Goal: Contribute content: Contribute content

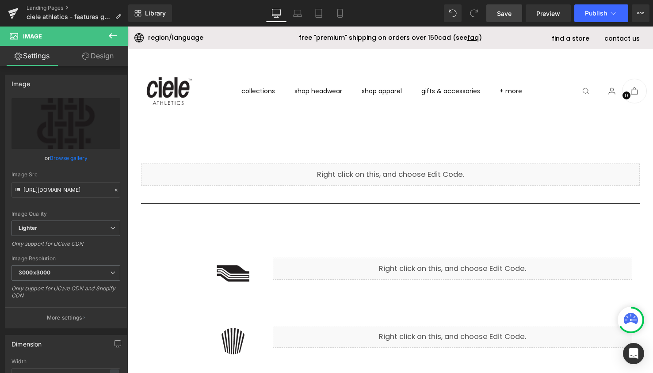
click at [493, 11] on link "Save" at bounding box center [504, 13] width 36 height 18
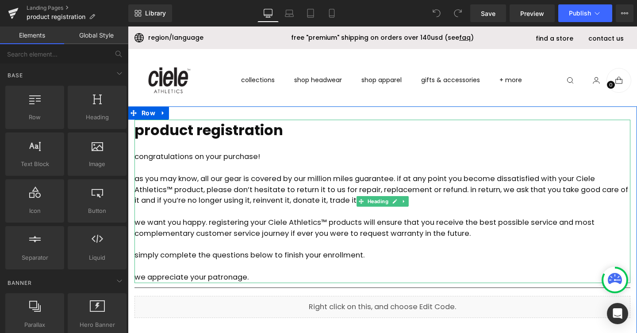
click at [196, 152] on div "congratulations on your purchase!" at bounding box center [382, 157] width 496 height 11
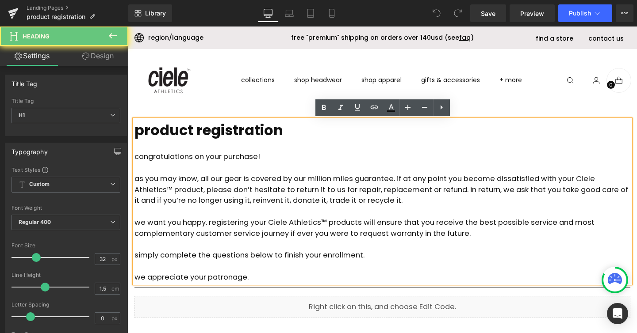
click at [208, 155] on div "congratulations on your purchase!" at bounding box center [382, 157] width 496 height 11
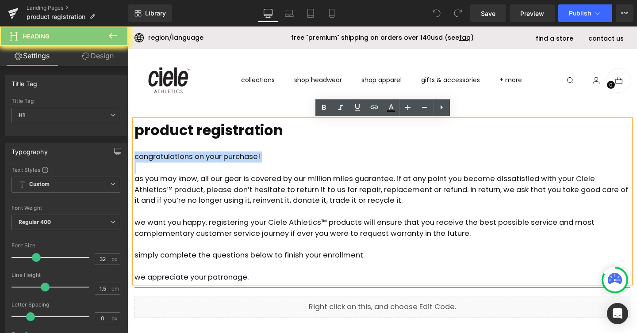
click at [208, 155] on div "congratulations on your purchase!" at bounding box center [382, 157] width 496 height 11
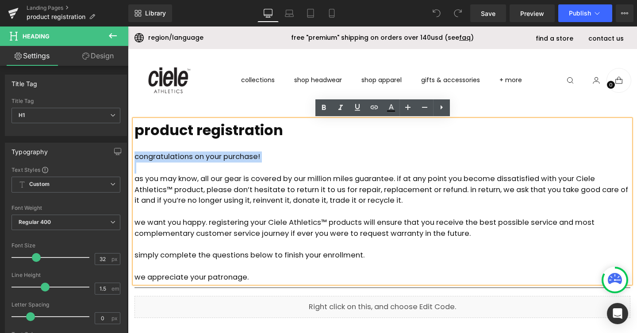
paste div
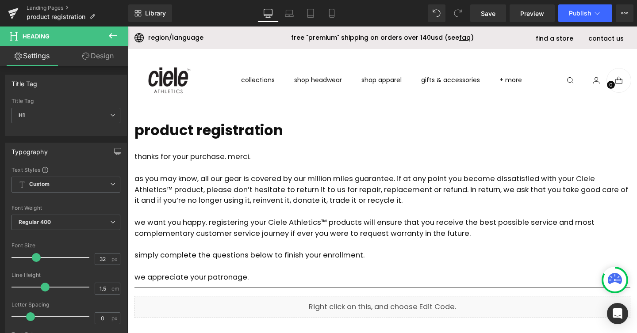
click at [337, 179] on div "as you may know, all our gear is covered by our million miles guarantee. if at …" at bounding box center [382, 190] width 496 height 33
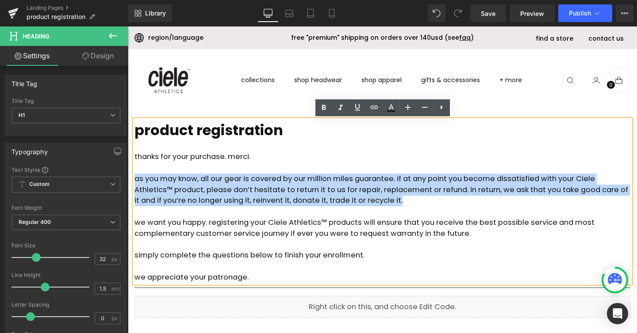
drag, startPoint x: 414, startPoint y: 199, endPoint x: 233, endPoint y: 207, distance: 181.0
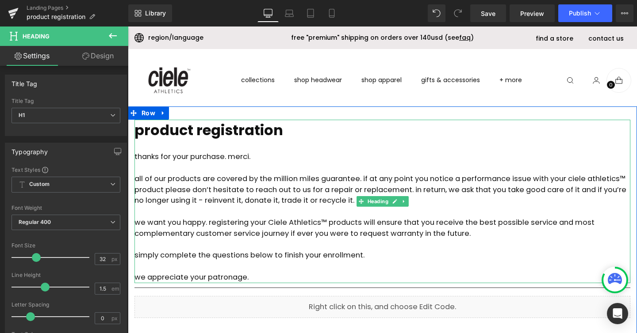
click at [260, 229] on div "we want you happy. registering your Ciele Athletics™ products will ensure that …" at bounding box center [382, 229] width 496 height 22
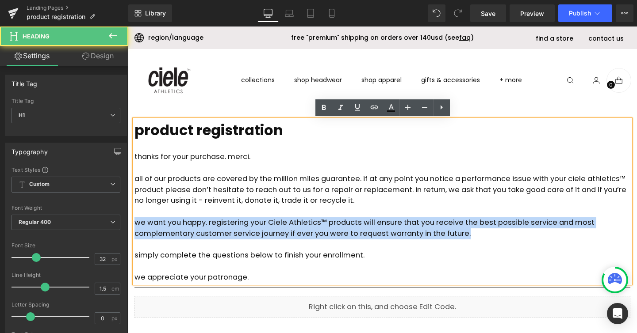
drag, startPoint x: 473, startPoint y: 233, endPoint x: 247, endPoint y: 252, distance: 227.1
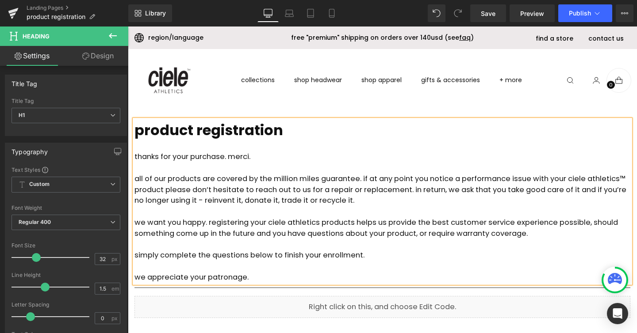
click at [270, 222] on div "we want you happy. registering your ciele athletics products helps us provide t…" at bounding box center [382, 229] width 496 height 22
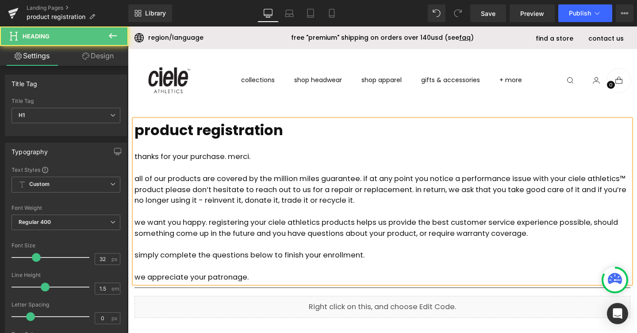
click at [317, 222] on div "we want you happy. registering your ciele athletics products helps us provide t…" at bounding box center [382, 229] width 496 height 22
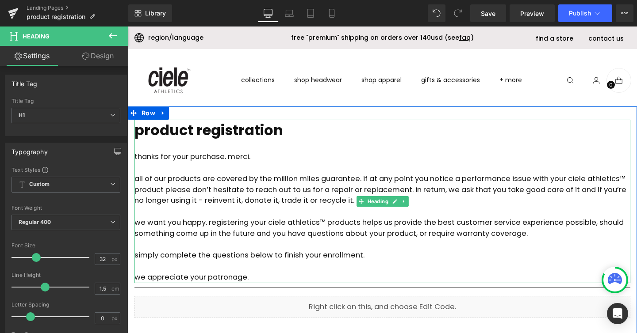
click at [269, 246] on div at bounding box center [382, 244] width 496 height 11
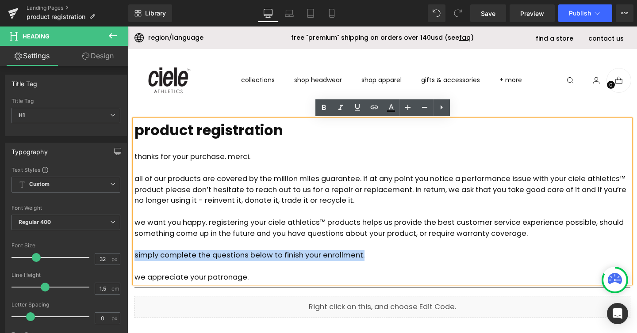
drag, startPoint x: 374, startPoint y: 255, endPoint x: 255, endPoint y: 279, distance: 120.9
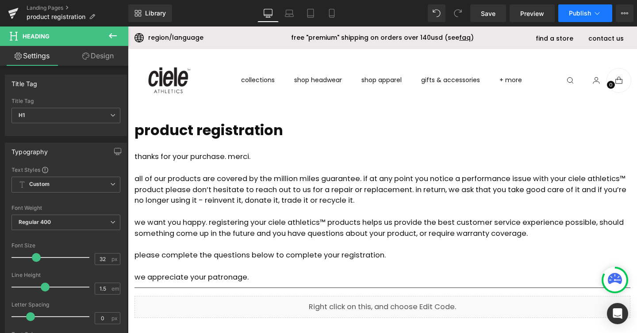
click at [584, 12] on span "Publish" at bounding box center [580, 13] width 22 height 7
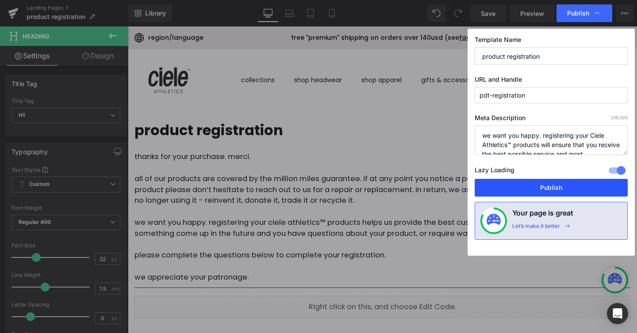
click at [563, 188] on button "Publish" at bounding box center [550, 188] width 153 height 18
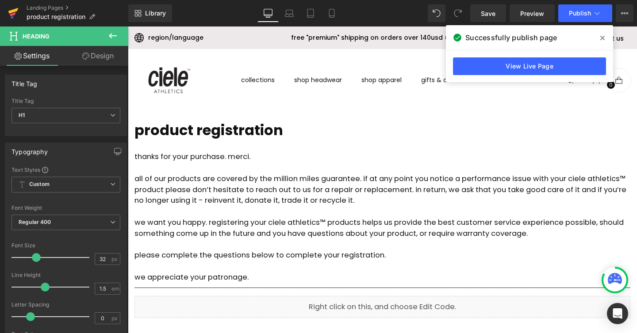
click at [4, 8] on link at bounding box center [13, 13] width 27 height 27
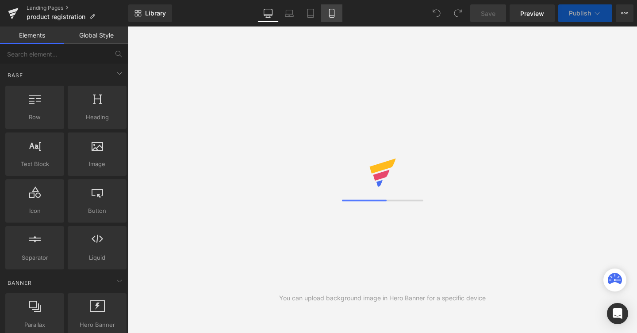
click at [336, 18] on link "Mobile" at bounding box center [331, 13] width 21 height 18
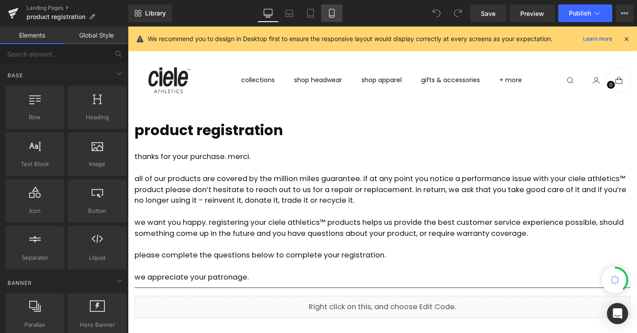
click at [329, 15] on icon at bounding box center [331, 13] width 5 height 8
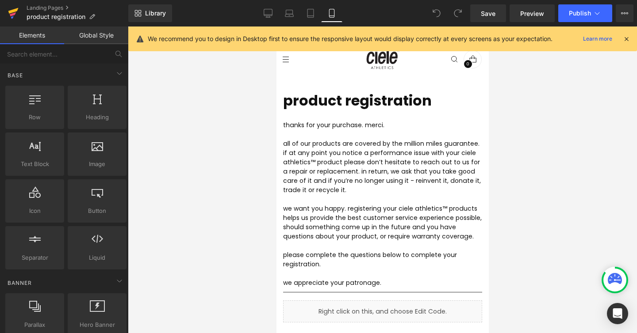
click at [14, 13] on icon at bounding box center [13, 14] width 6 height 4
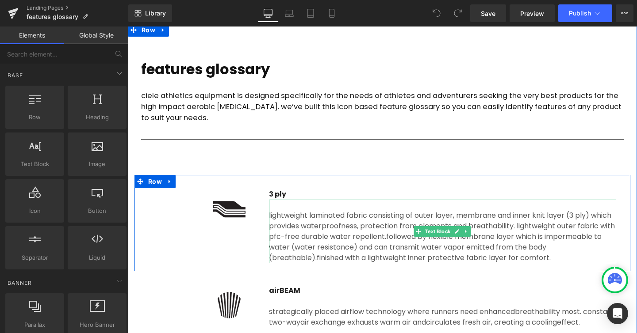
scroll to position [85, 0]
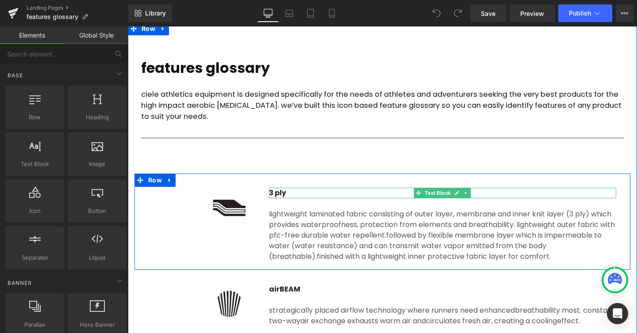
click at [271, 194] on p "3 ply" at bounding box center [442, 193] width 347 height 11
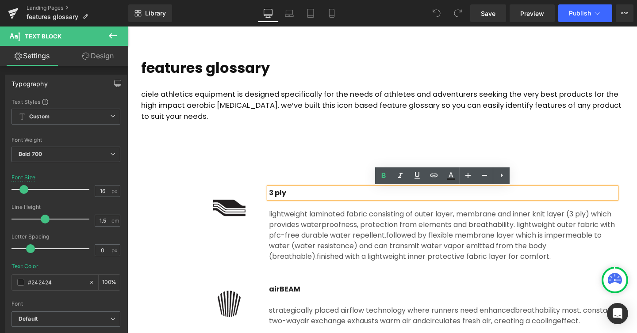
click at [271, 192] on p "3 ply" at bounding box center [442, 193] width 347 height 11
click at [270, 192] on p "3 ply" at bounding box center [442, 193] width 347 height 11
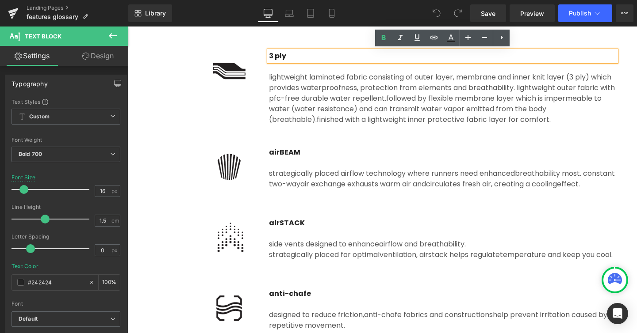
scroll to position [223, 0]
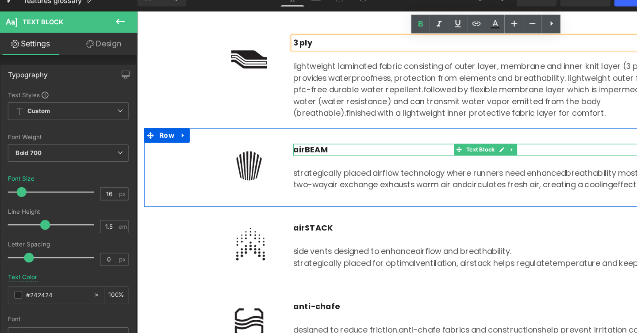
click at [306, 135] on p "airBEAM" at bounding box center [451, 136] width 347 height 11
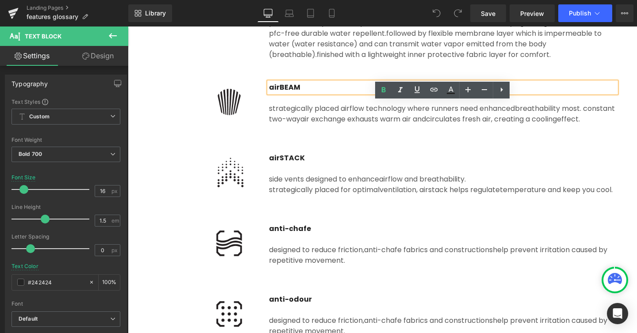
scroll to position [142, 0]
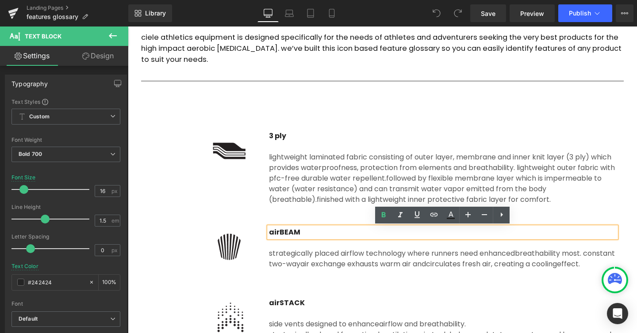
click at [334, 193] on span "followed by flexible membrane layer which is impermeable to water (water resist…" at bounding box center [435, 188] width 332 height 31
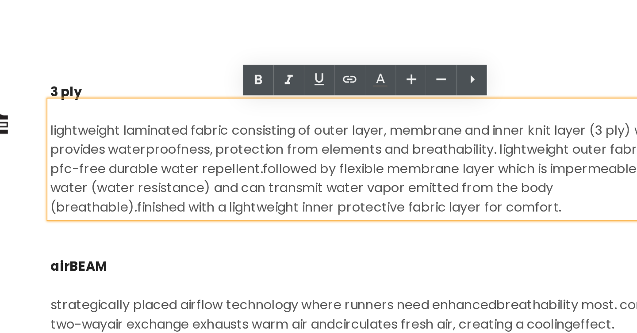
click at [180, 57] on span "followed by flexible membrane layer which is impermeable to water (water resist…" at bounding box center [102, 55] width 332 height 31
click at [184, 57] on span "followed by flexible membrane layer which is impermeable to water (water resist…" at bounding box center [102, 55] width 332 height 31
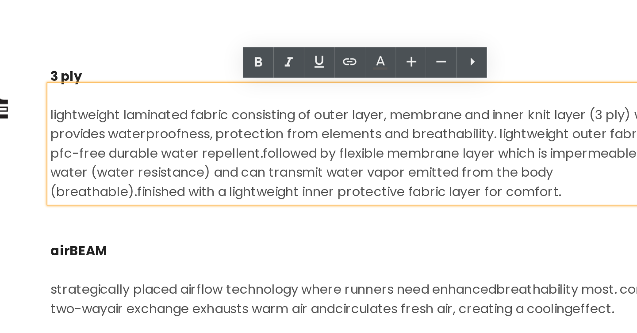
scroll to position [152, 0]
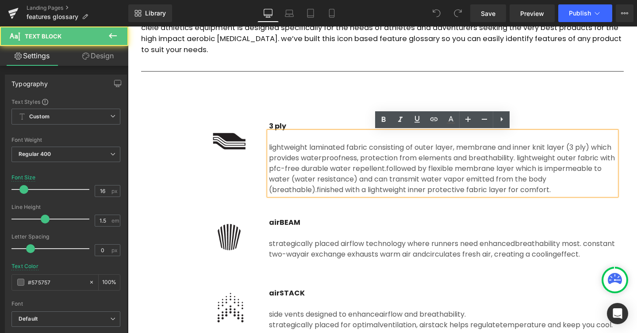
click at [507, 176] on span "followed by flexible membrane layer which is impermeable to water (water resist…" at bounding box center [435, 179] width 332 height 31
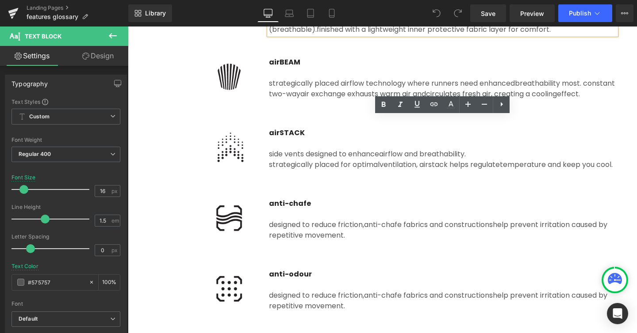
scroll to position [167, 0]
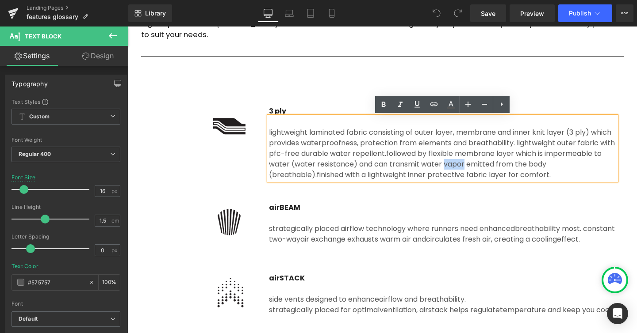
click at [519, 166] on span "followed by flexible membrane layer which is impermeable to water (water resist…" at bounding box center [435, 164] width 332 height 31
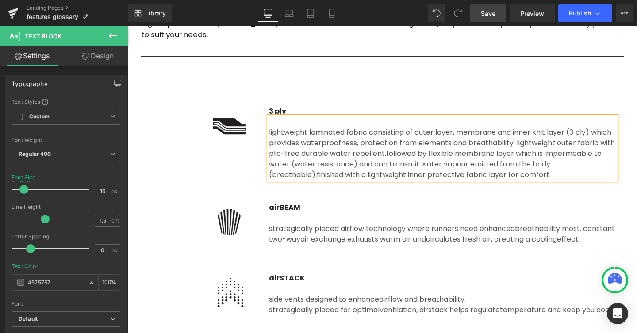
click at [492, 15] on span "Save" at bounding box center [488, 13] width 15 height 9
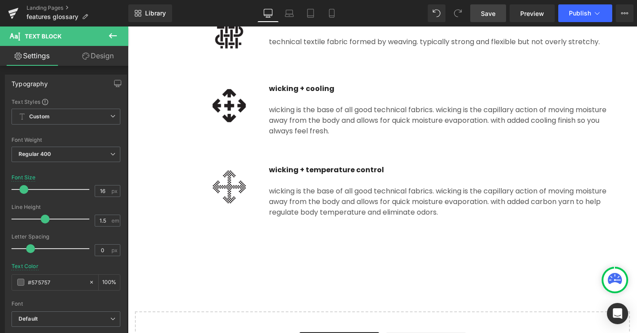
scroll to position [2210, 0]
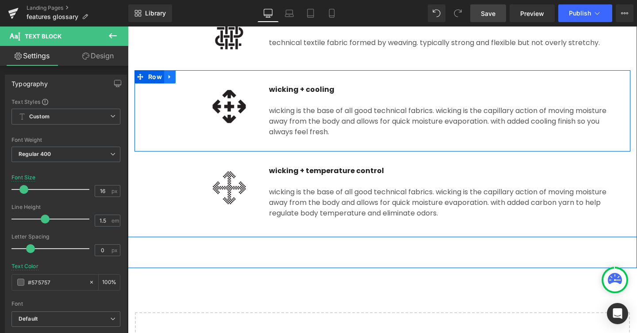
click at [168, 79] on icon at bounding box center [169, 77] width 2 height 4
click at [190, 80] on icon at bounding box center [193, 77] width 6 height 6
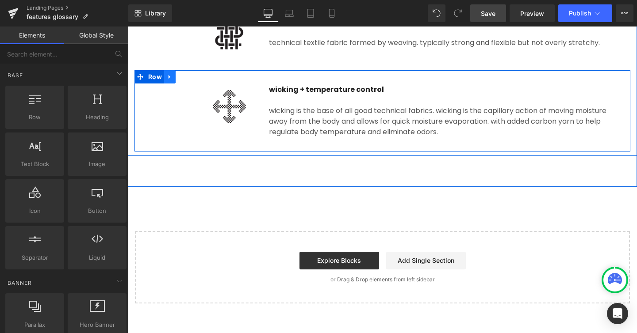
click at [171, 80] on icon at bounding box center [170, 76] width 6 height 7
click at [190, 80] on icon at bounding box center [193, 76] width 6 height 7
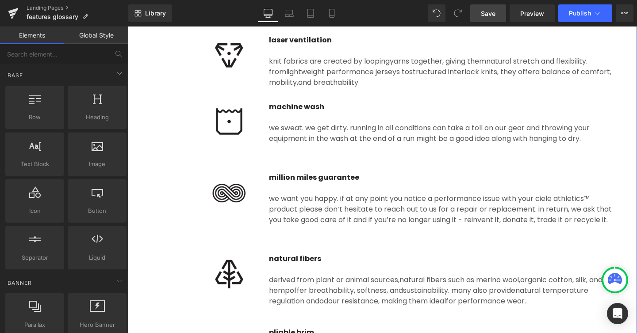
scroll to position [1079, 0]
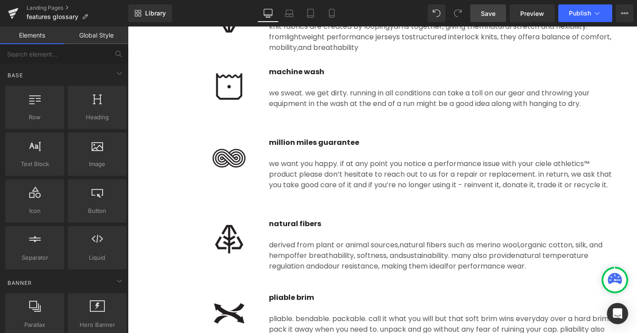
click at [476, 19] on link "Save" at bounding box center [488, 13] width 36 height 18
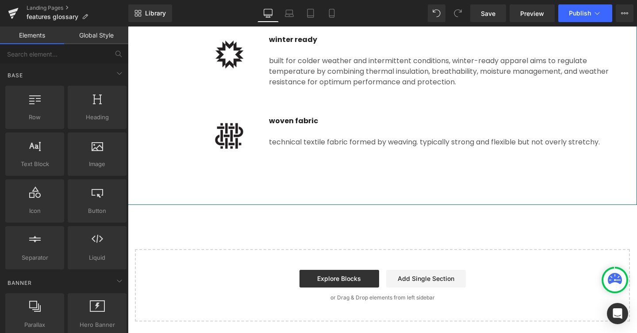
scroll to position [2103, 0]
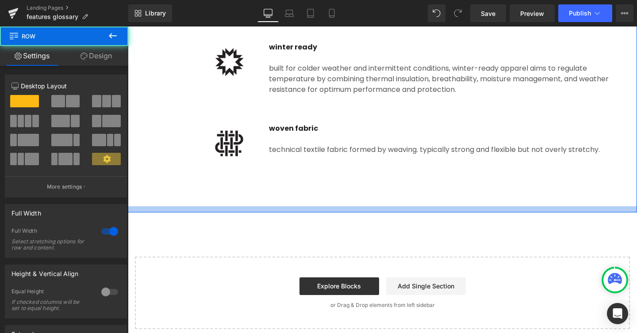
drag, startPoint x: 361, startPoint y: 220, endPoint x: 361, endPoint y: 191, distance: 29.2
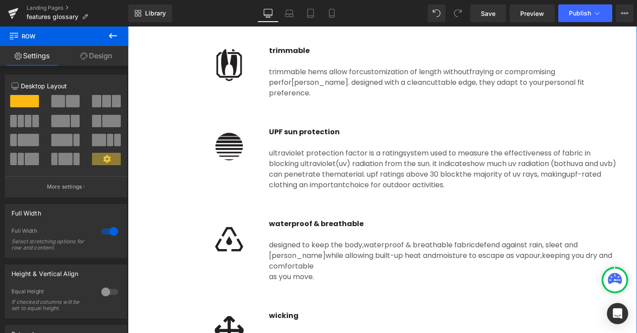
scroll to position [1672, 0]
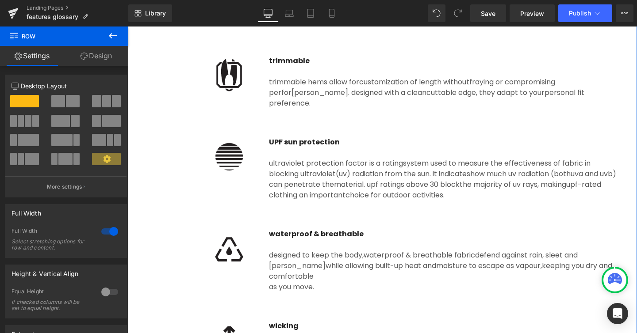
click at [294, 300] on div "Rendering Content" at bounding box center [318, 299] width 54 height 10
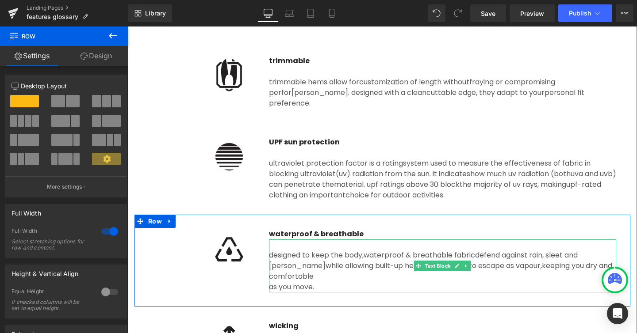
click at [271, 293] on div "as you move." at bounding box center [442, 287] width 347 height 11
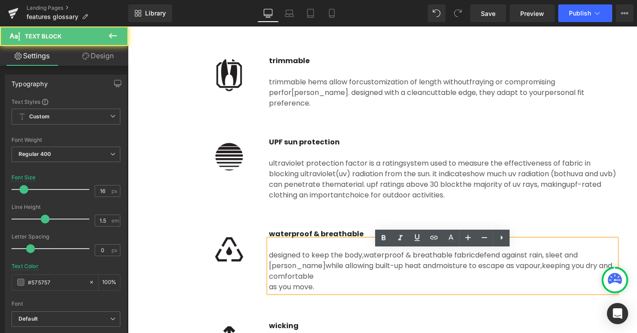
click at [272, 293] on div "as you move." at bounding box center [442, 287] width 347 height 11
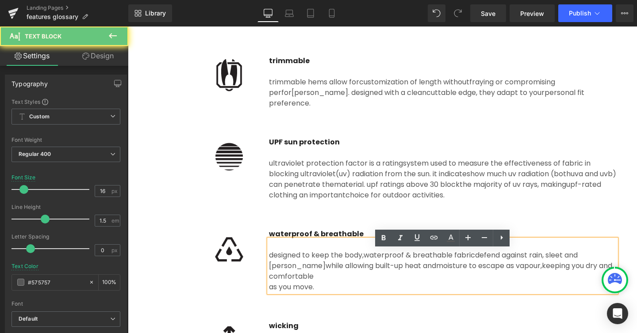
click at [271, 293] on div "as you move." at bounding box center [442, 287] width 347 height 11
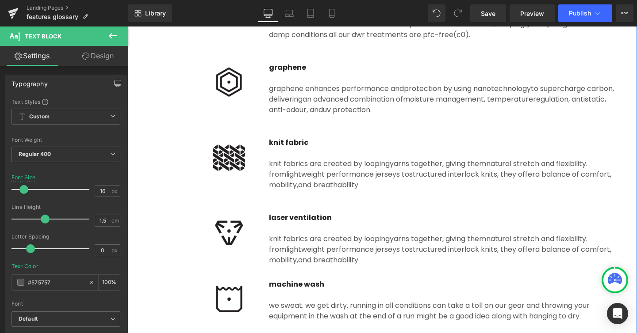
scroll to position [866, 0]
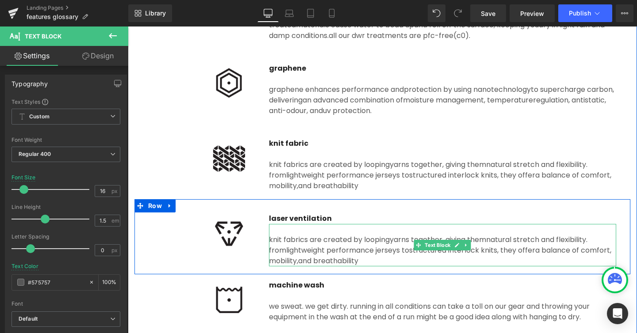
click at [343, 256] on span "lightweight performance jerseys to" at bounding box center [347, 250] width 123 height 10
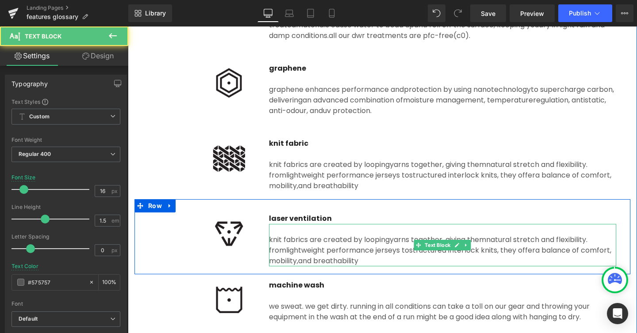
click at [316, 265] on div "knit fabrics are created by looping yarns together, giving them natural stretch…" at bounding box center [442, 245] width 347 height 42
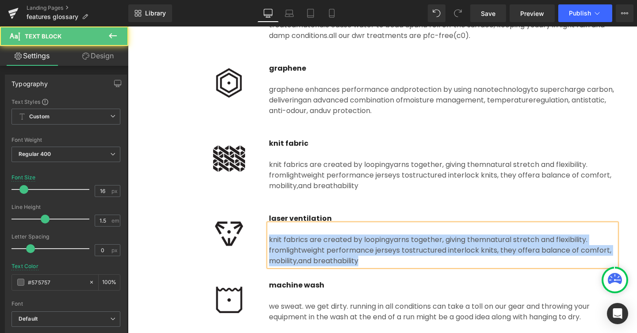
paste div
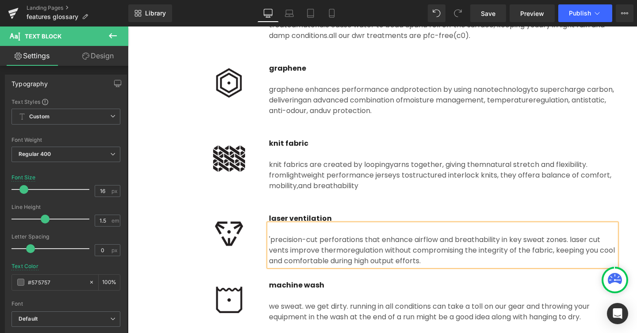
click at [272, 260] on div "'precision-cut perforations that enhance airflow and breathability in key sweat…" at bounding box center [442, 245] width 347 height 42
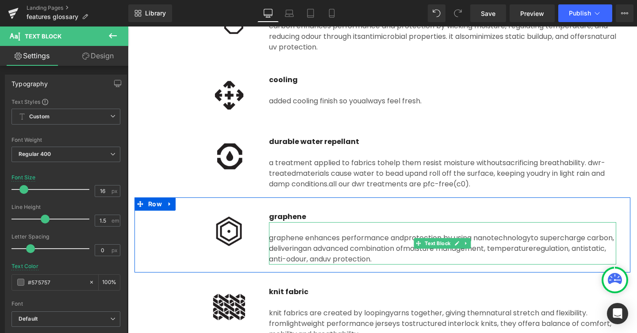
scroll to position [708, 0]
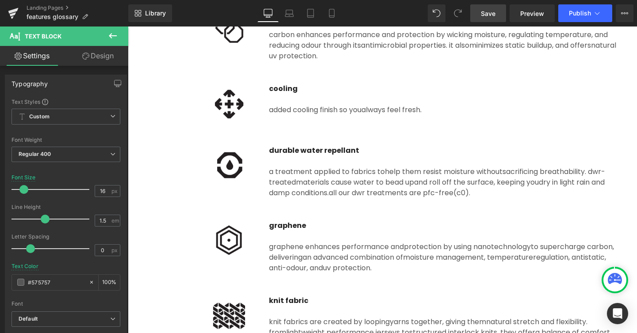
click at [492, 19] on link "Save" at bounding box center [488, 13] width 36 height 18
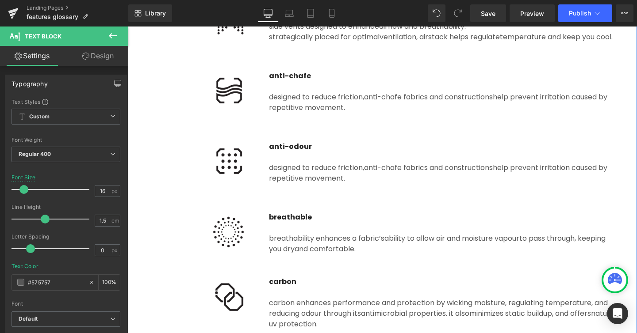
scroll to position [428, 0]
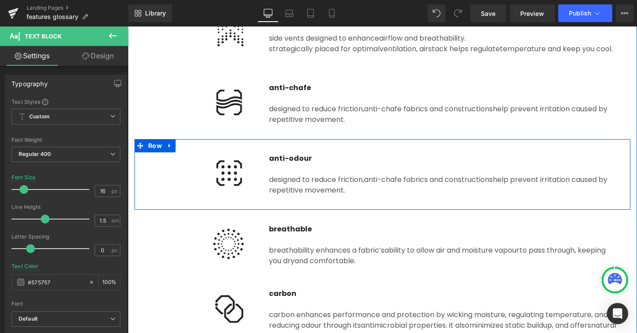
click at [298, 196] on div "repetitive movement." at bounding box center [442, 190] width 347 height 11
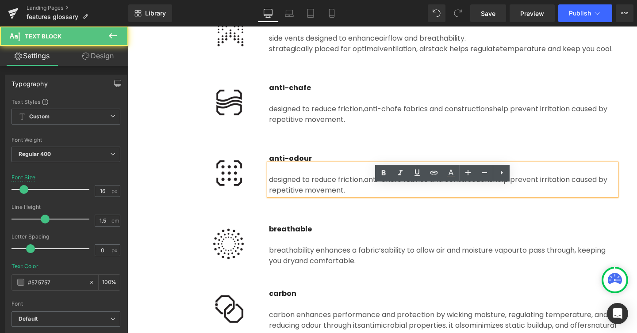
click at [298, 196] on div "repetitive movement." at bounding box center [442, 190] width 347 height 11
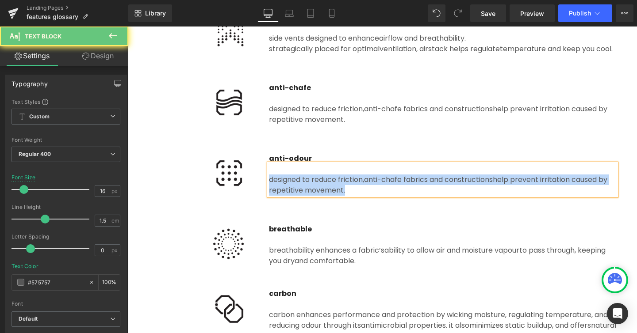
paste div
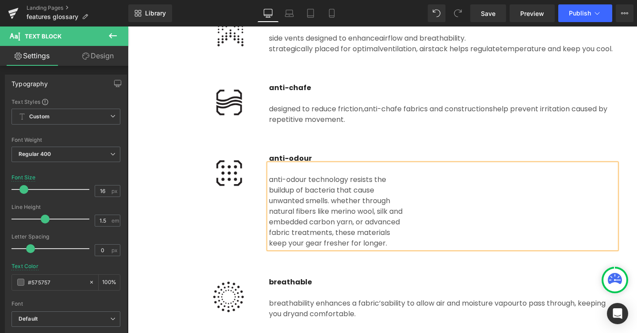
click at [270, 196] on div "buildup of bacteria that cause" at bounding box center [442, 190] width 347 height 11
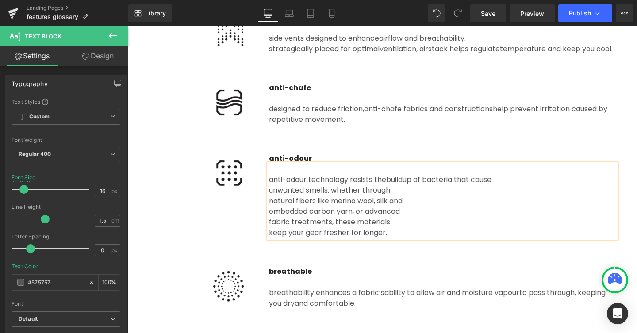
click at [269, 213] on div "anti-odour technology resists the buildup of bacteria that cause unwanted smell…" at bounding box center [442, 201] width 347 height 74
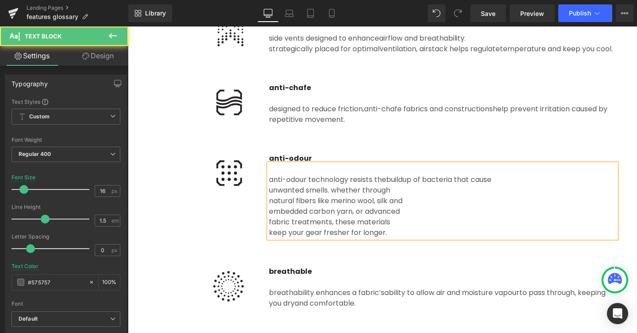
click at [269, 196] on div "unwanted smells. whether through" at bounding box center [442, 190] width 347 height 11
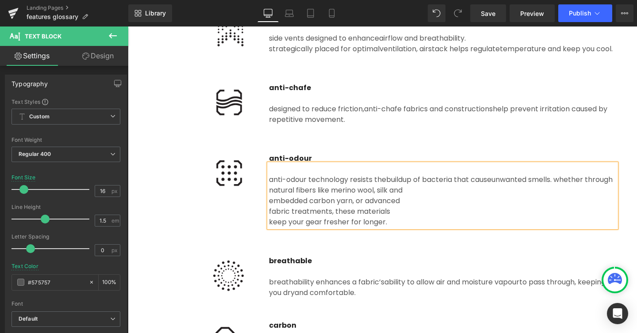
click at [270, 196] on div "natural fibers like merino wool, silk and" at bounding box center [442, 190] width 347 height 11
click at [269, 206] on div "embedded carbon yarn, or advanced" at bounding box center [442, 201] width 347 height 11
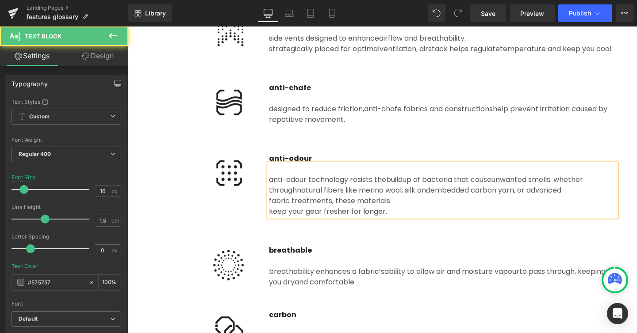
click at [269, 206] on div "fabric treatments, these materials" at bounding box center [442, 201] width 347 height 11
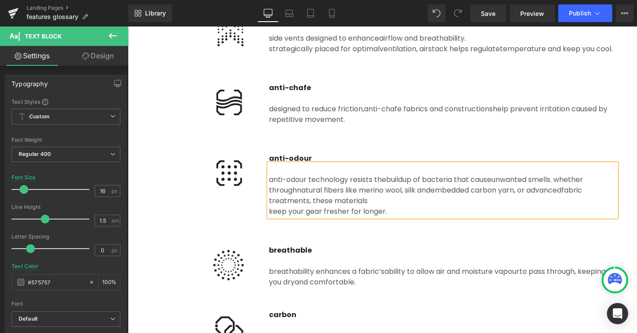
click at [269, 217] on div "keep your gear fresher for longer." at bounding box center [442, 211] width 347 height 11
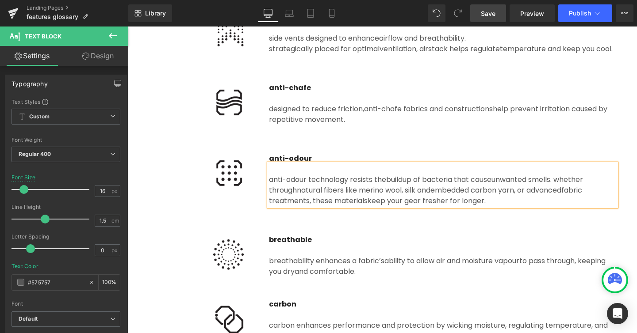
click at [498, 13] on link "Save" at bounding box center [488, 13] width 36 height 18
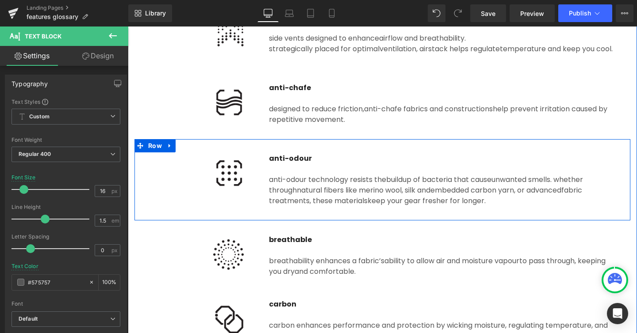
click at [382, 164] on p "anti-odour" at bounding box center [442, 158] width 347 height 11
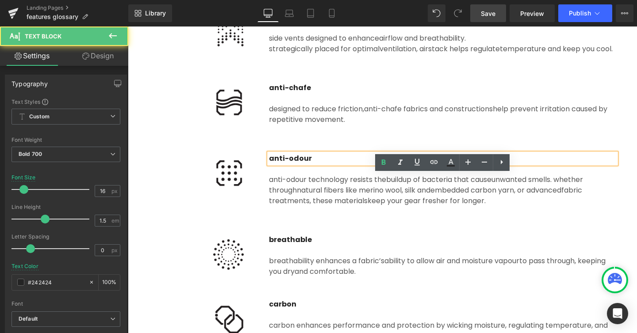
click at [480, 19] on link "Save" at bounding box center [488, 13] width 36 height 18
